Goal: Navigation & Orientation: Find specific page/section

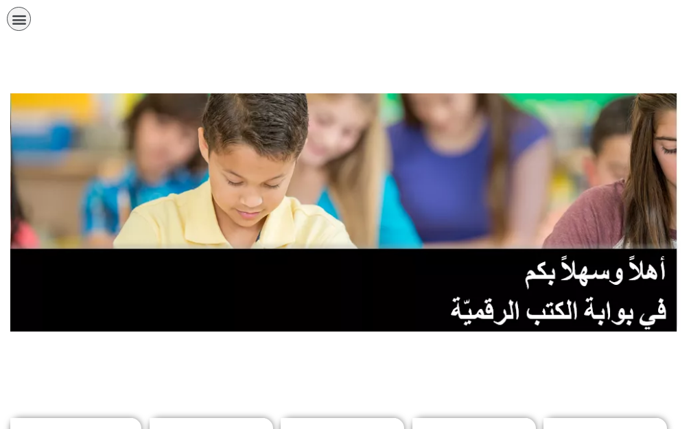
scroll to position [206, 0]
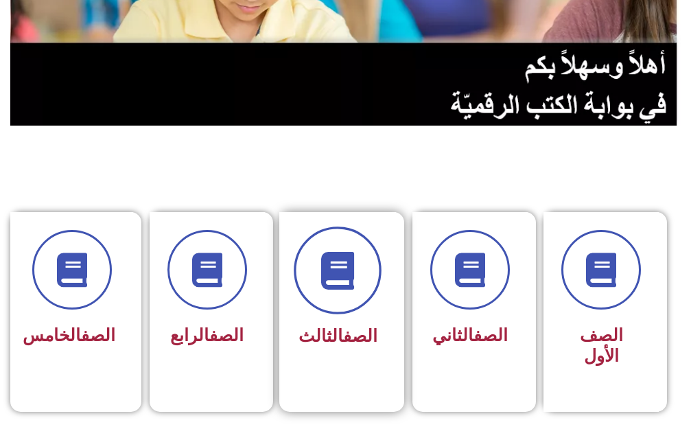
click at [315, 292] on span at bounding box center [338, 270] width 88 height 88
click at [331, 288] on icon at bounding box center [338, 270] width 38 height 38
click at [331, 287] on icon at bounding box center [338, 270] width 38 height 38
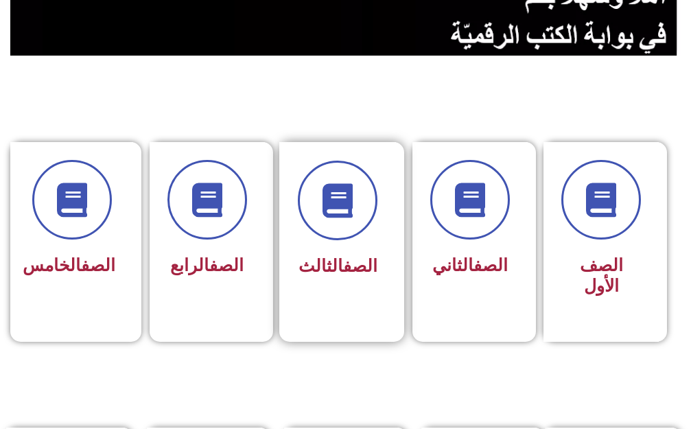
scroll to position [137, 0]
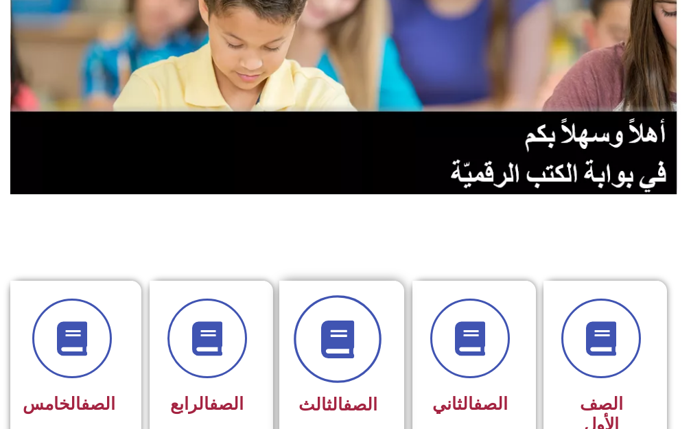
click at [355, 359] on span at bounding box center [338, 339] width 88 height 88
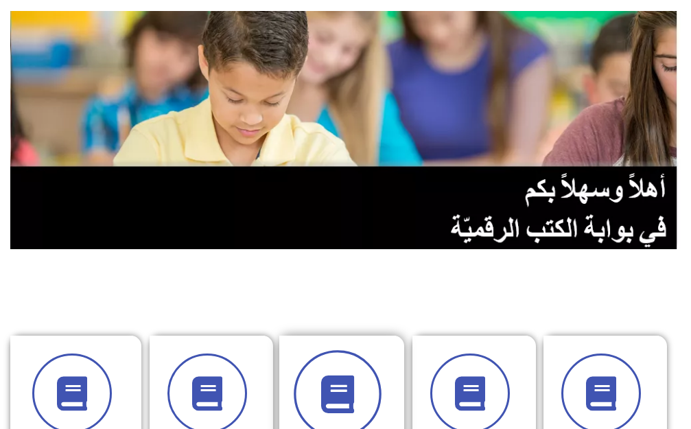
scroll to position [0, 0]
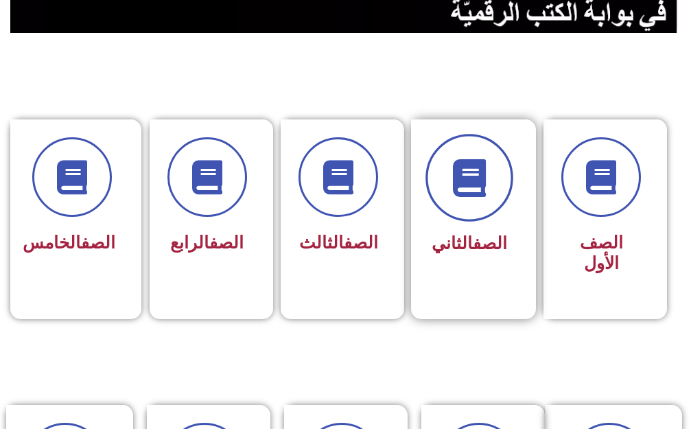
scroll to position [343, 0]
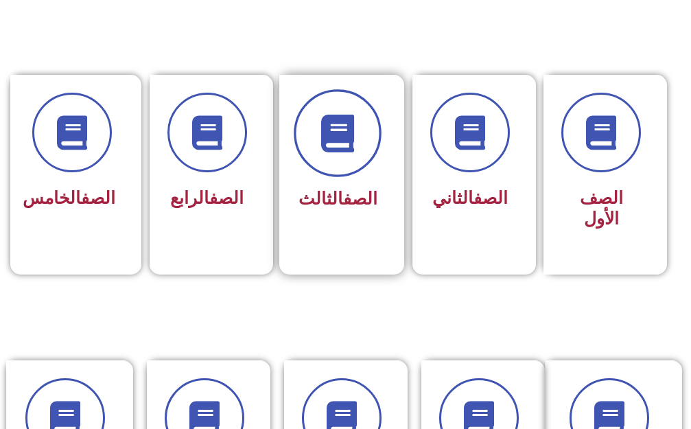
click at [324, 145] on icon at bounding box center [338, 133] width 38 height 38
click at [346, 142] on icon at bounding box center [338, 133] width 38 height 38
click at [346, 141] on icon at bounding box center [338, 133] width 38 height 38
click at [343, 127] on icon at bounding box center [338, 133] width 38 height 38
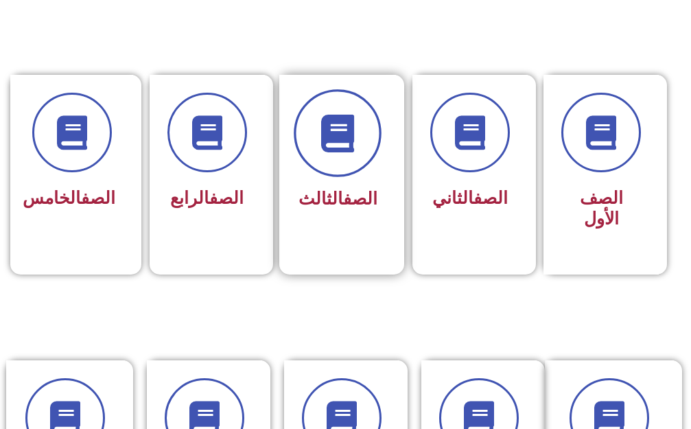
click at [342, 128] on icon at bounding box center [338, 133] width 38 height 38
click at [352, 132] on icon at bounding box center [338, 133] width 38 height 38
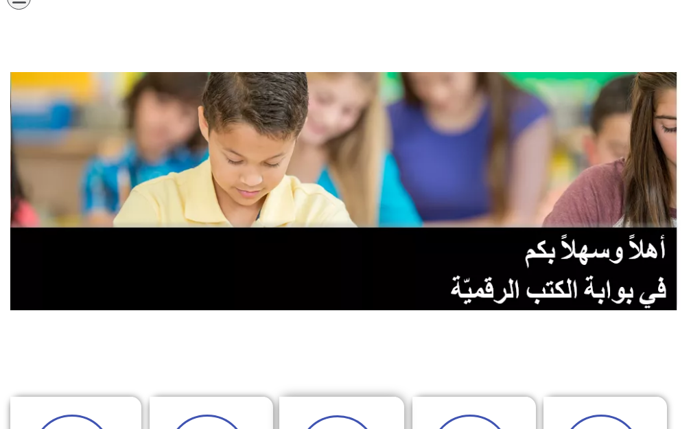
scroll to position [0, 0]
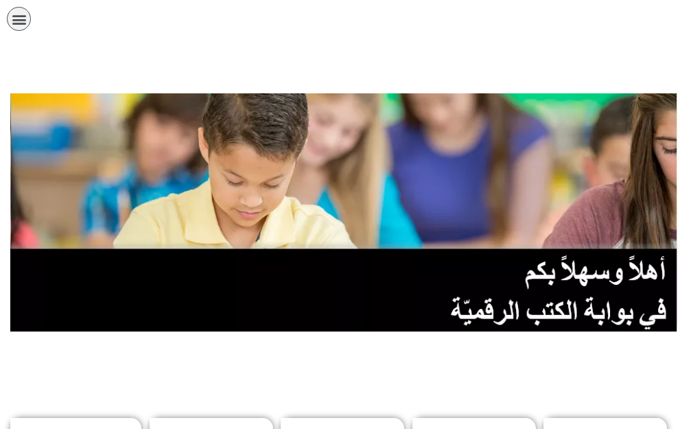
click at [25, 13] on icon "כפתור פתיחת תפריט" at bounding box center [19, 19] width 15 height 15
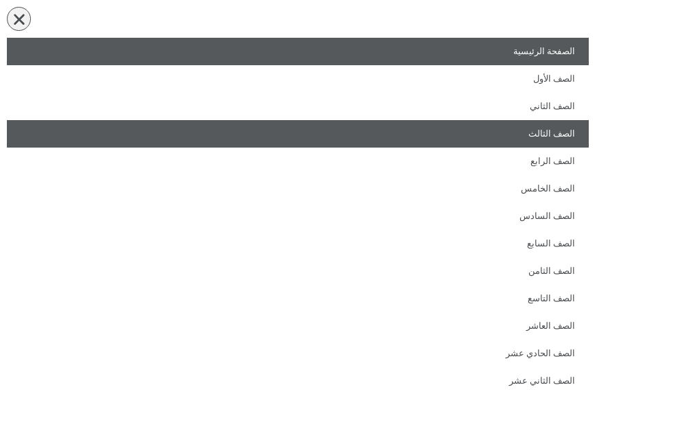
click at [529, 136] on link "الصف الثالث" at bounding box center [298, 133] width 582 height 27
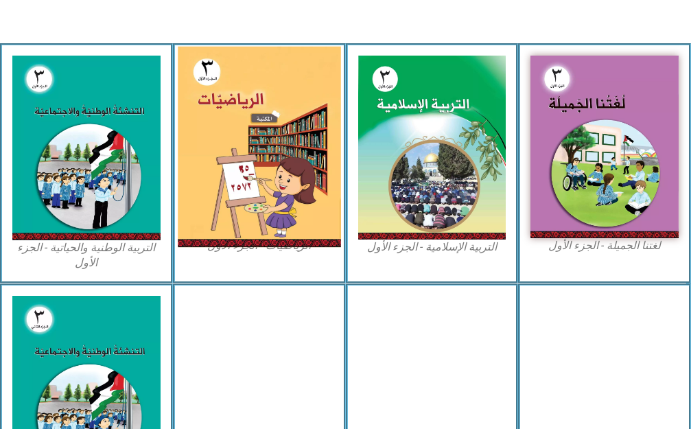
scroll to position [411, 0]
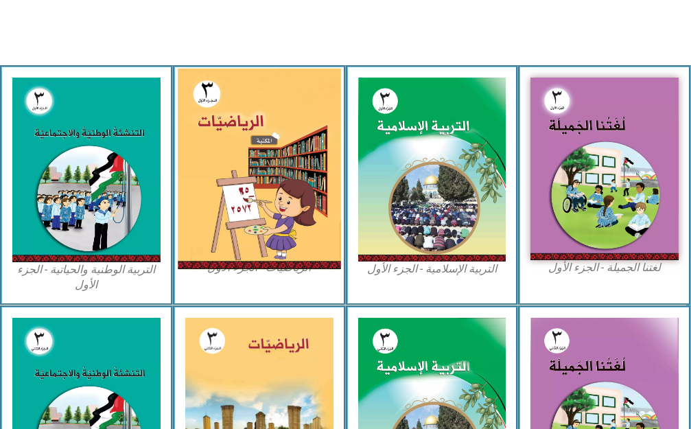
click at [247, 169] on img at bounding box center [259, 168] width 163 height 201
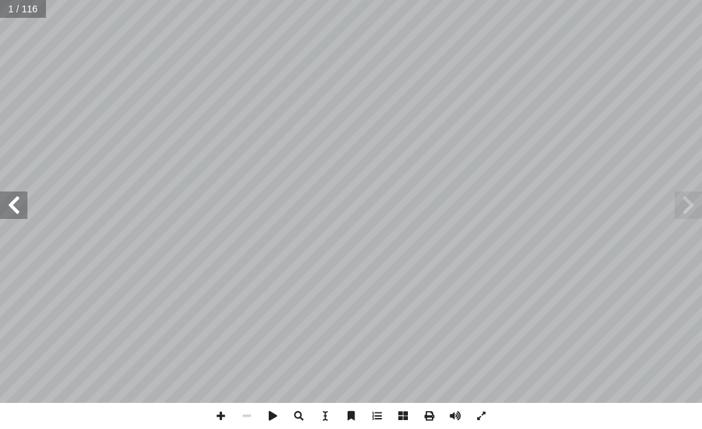
click at [14, 206] on span at bounding box center [13, 204] width 27 height 27
click at [15, 206] on span at bounding box center [13, 204] width 27 height 27
click at [16, 204] on span at bounding box center [13, 204] width 27 height 27
click at [18, 203] on span at bounding box center [13, 204] width 27 height 27
click at [222, 410] on span at bounding box center [221, 416] width 26 height 26
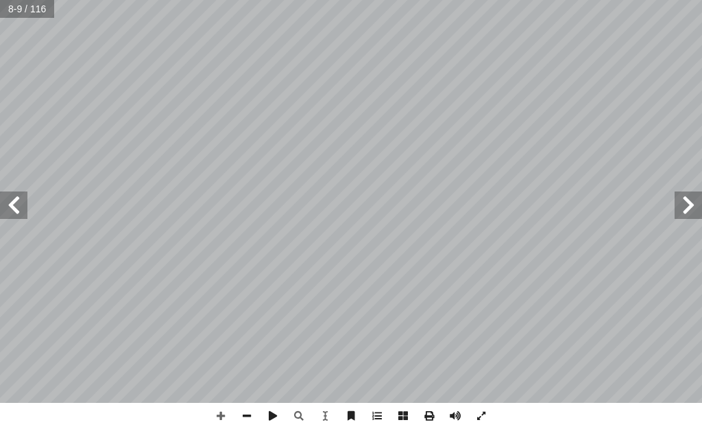
click at [19, 204] on span at bounding box center [13, 204] width 27 height 27
